Goal: Complete application form: Complete application form

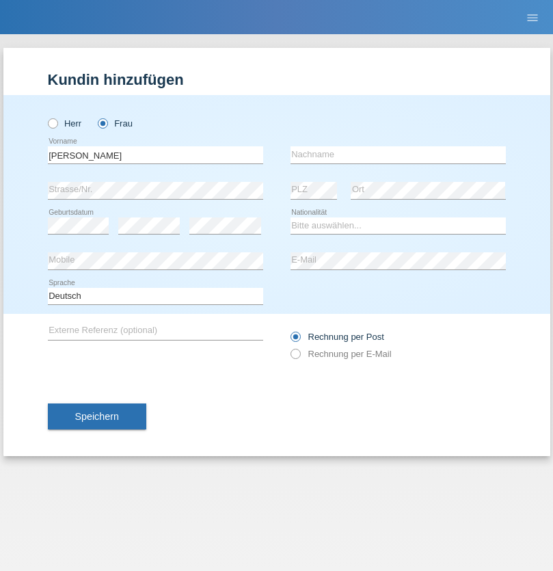
type input "[PERSON_NAME]"
click at [398, 155] on input "text" at bounding box center [398, 154] width 215 height 17
type input "[PERSON_NAME]"
select select "IT"
select select "C"
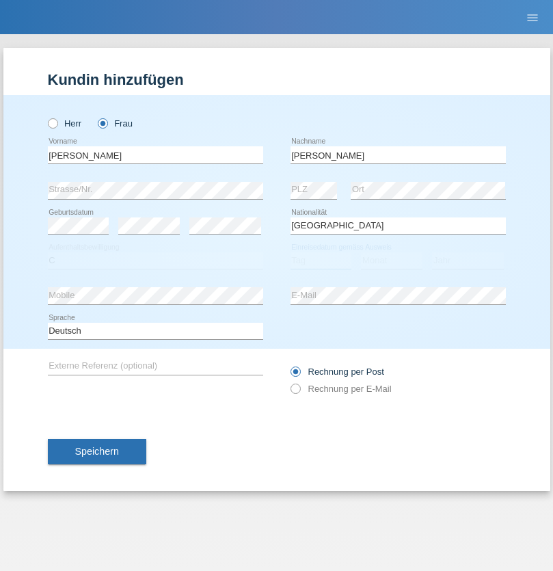
select select "20"
select select "04"
select select "2000"
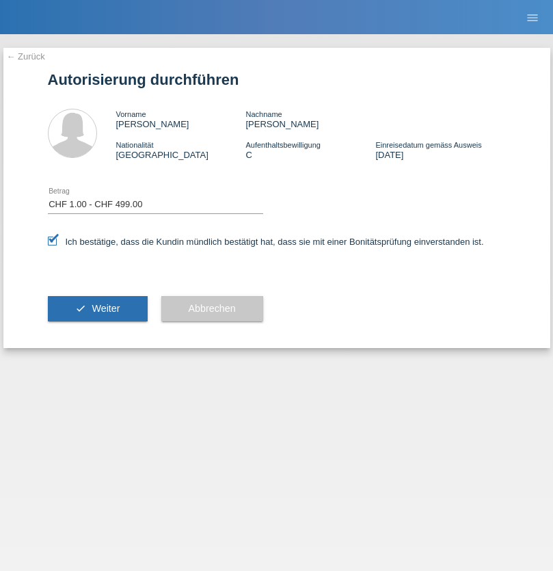
select select "1"
click at [97, 308] on span "Weiter" at bounding box center [106, 308] width 28 height 11
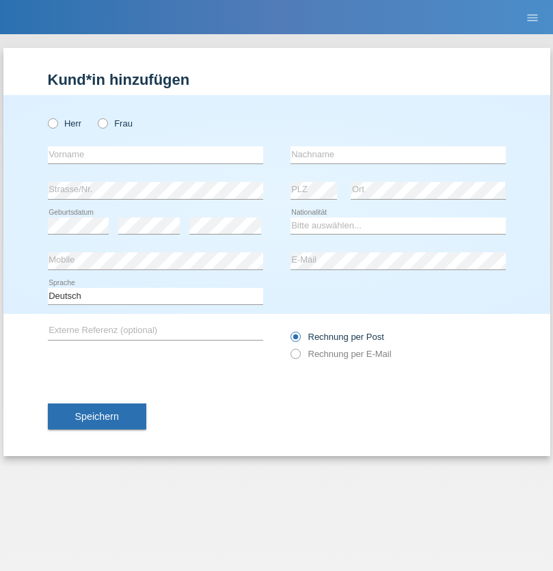
radio input "true"
click at [155, 155] on input "text" at bounding box center [155, 154] width 215 height 17
type input "[PERSON_NAME]"
click at [398, 155] on input "text" at bounding box center [398, 154] width 215 height 17
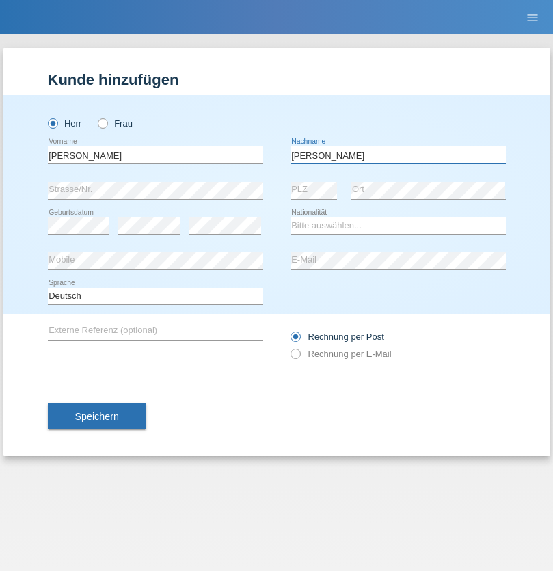
type input "[PERSON_NAME]"
select select "PT"
select select "C"
select select "31"
select select "08"
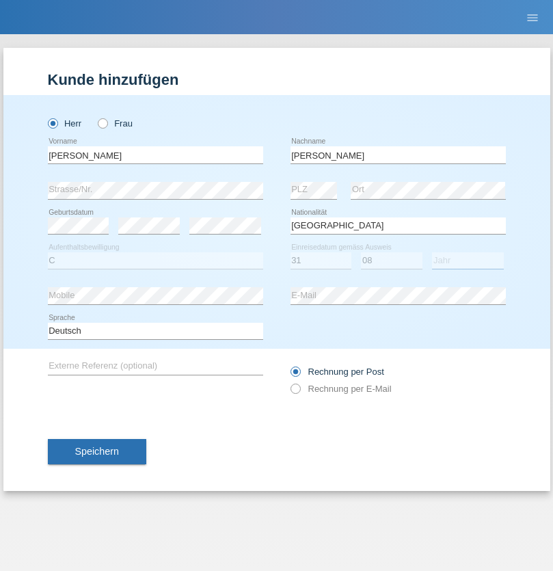
select select "2021"
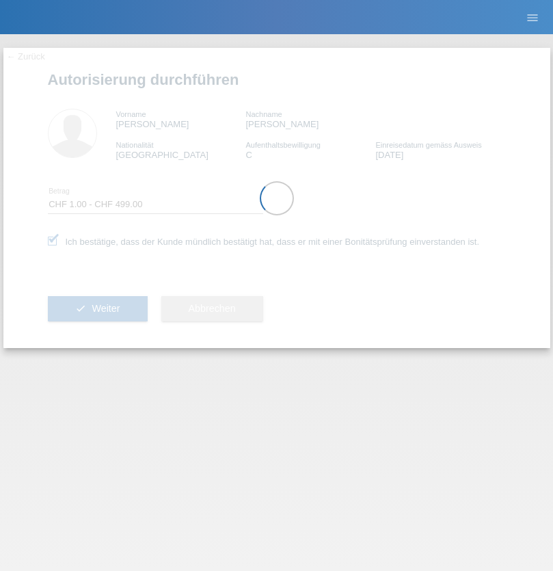
select select "1"
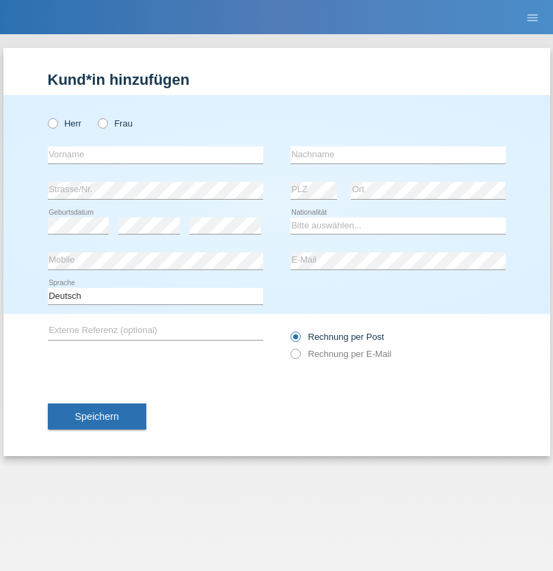
radio input "true"
click at [155, 155] on input "text" at bounding box center [155, 154] width 215 height 17
type input "Dominik"
click at [398, 155] on input "text" at bounding box center [398, 154] width 215 height 17
type input "Mucolli"
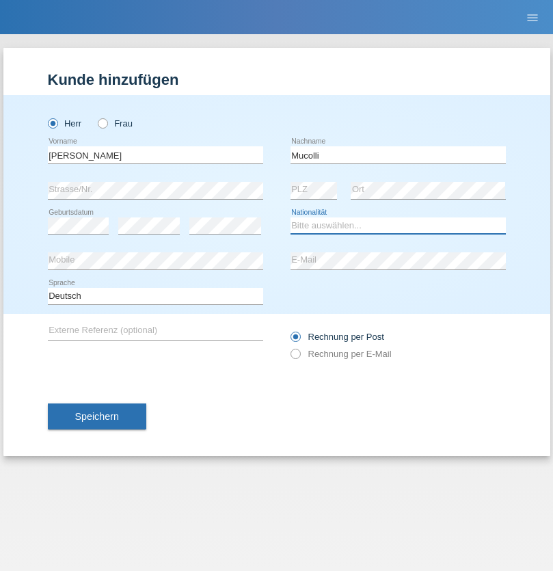
select select "CH"
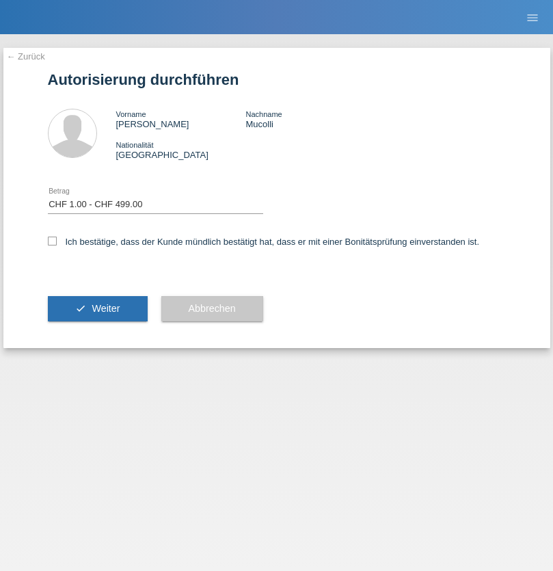
select select "1"
checkbox input "true"
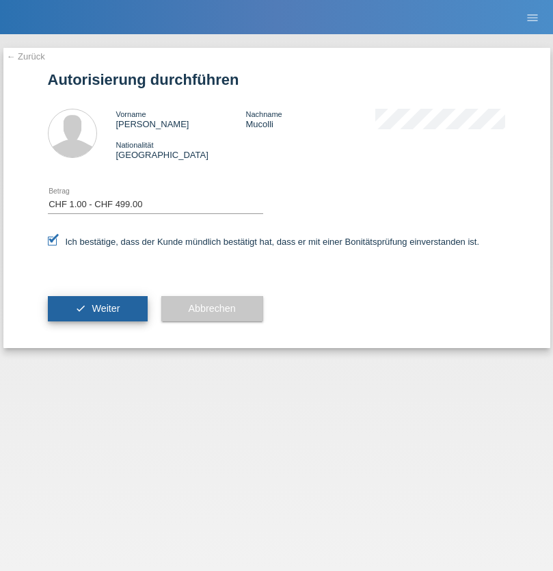
click at [97, 308] on span "Weiter" at bounding box center [106, 308] width 28 height 11
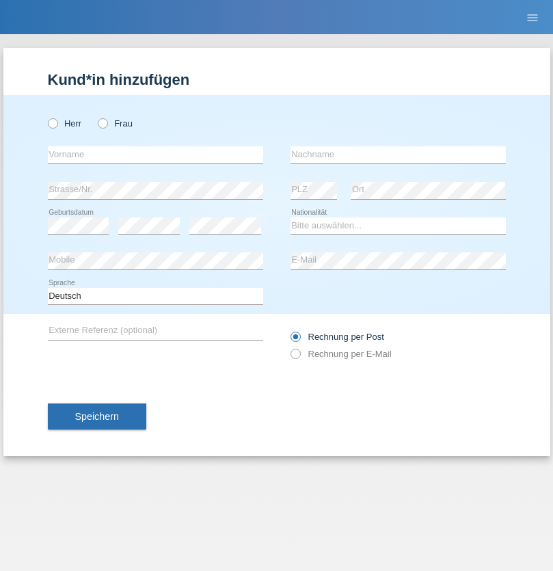
radio input "true"
click at [155, 155] on input "text" at bounding box center [155, 154] width 215 height 17
type input "Bardhyl"
click at [398, 155] on input "text" at bounding box center [398, 154] width 215 height 17
type input "Biba"
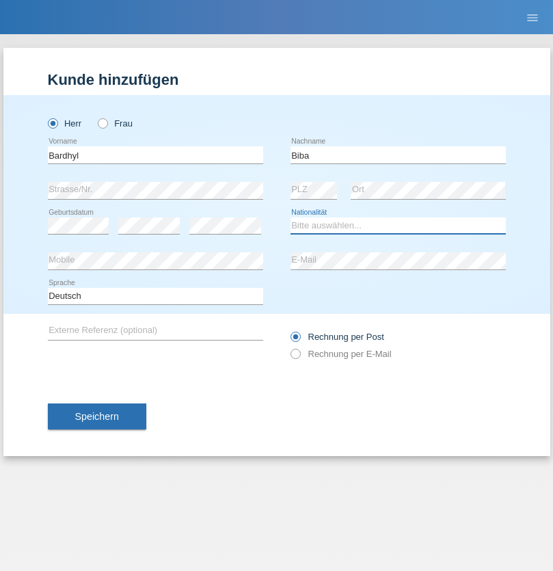
select select "XK"
select select "C"
select select "05"
select select "03"
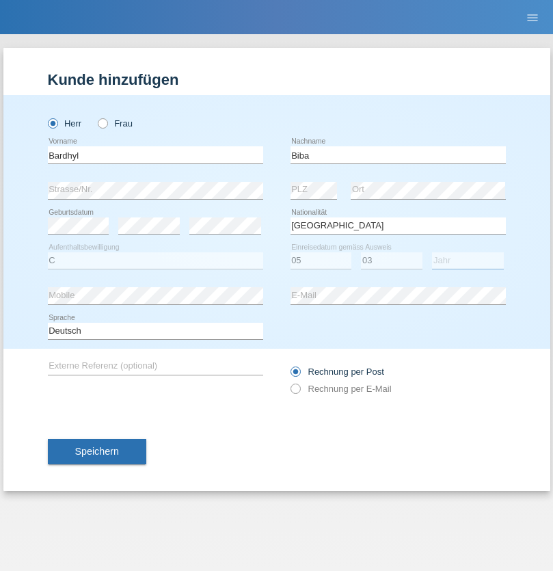
select select "2005"
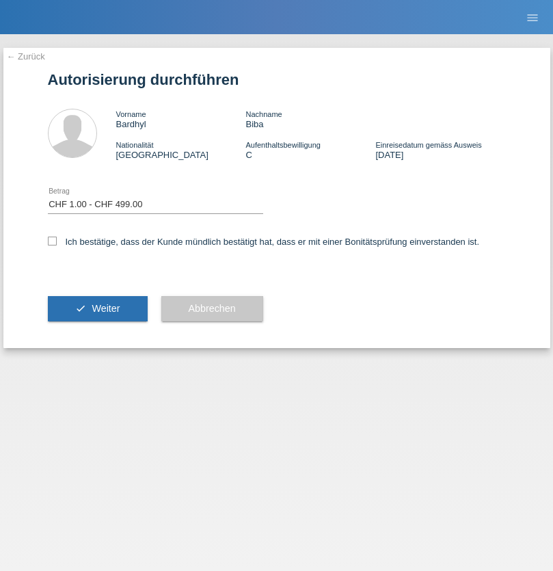
select select "1"
checkbox input "true"
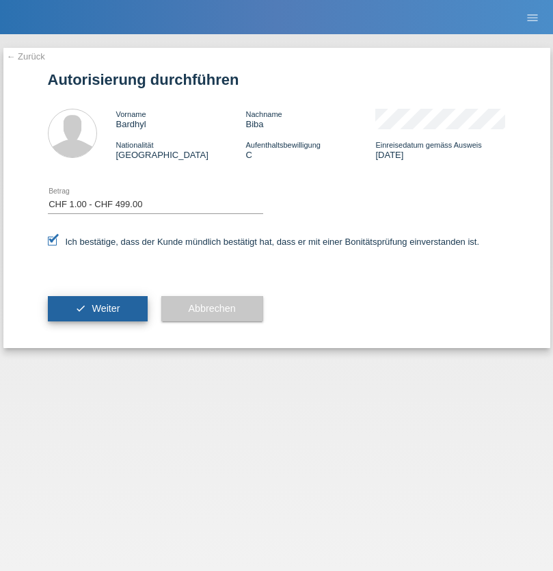
click at [97, 308] on span "Weiter" at bounding box center [106, 308] width 28 height 11
